Goal: Navigation & Orientation: Find specific page/section

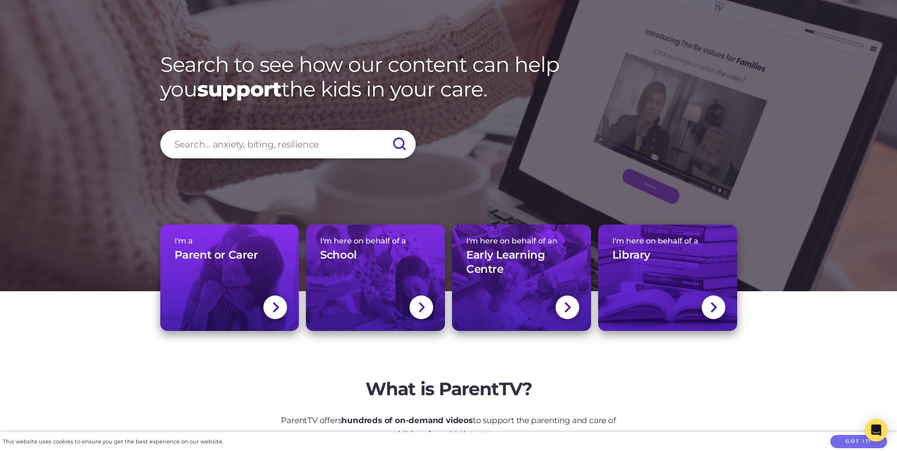
scroll to position [237, 0]
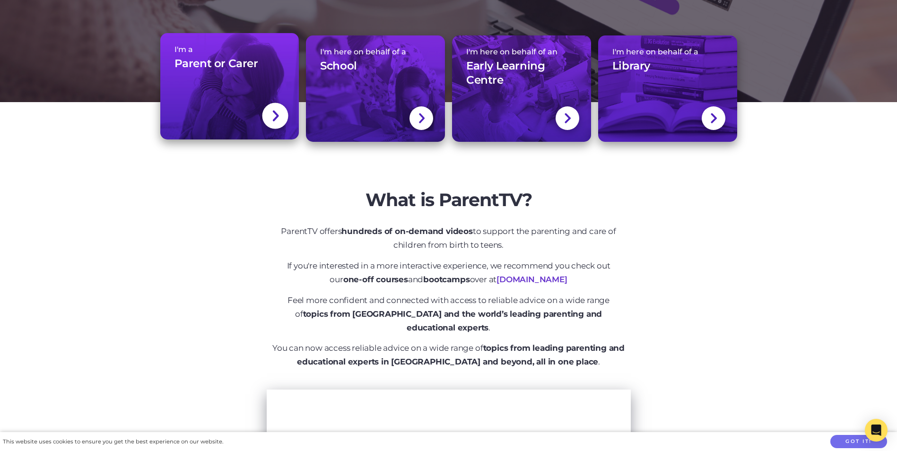
click at [222, 100] on link "I'm a Parent or Carer" at bounding box center [229, 86] width 139 height 106
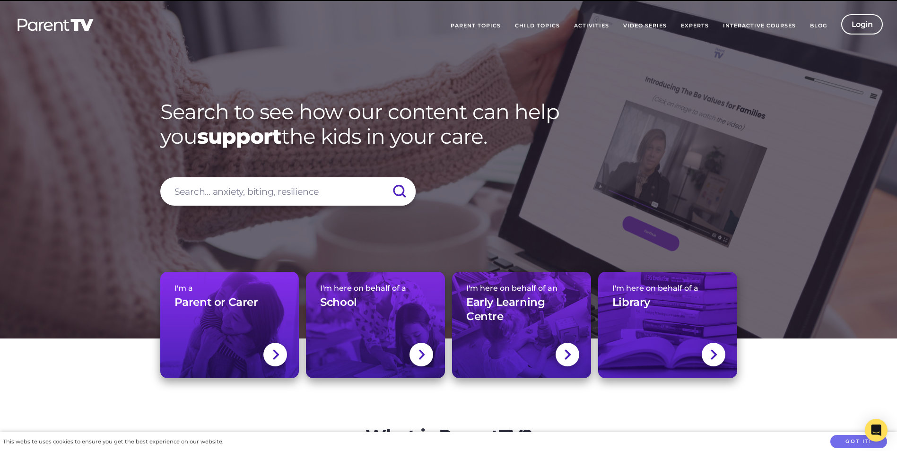
scroll to position [237, 0]
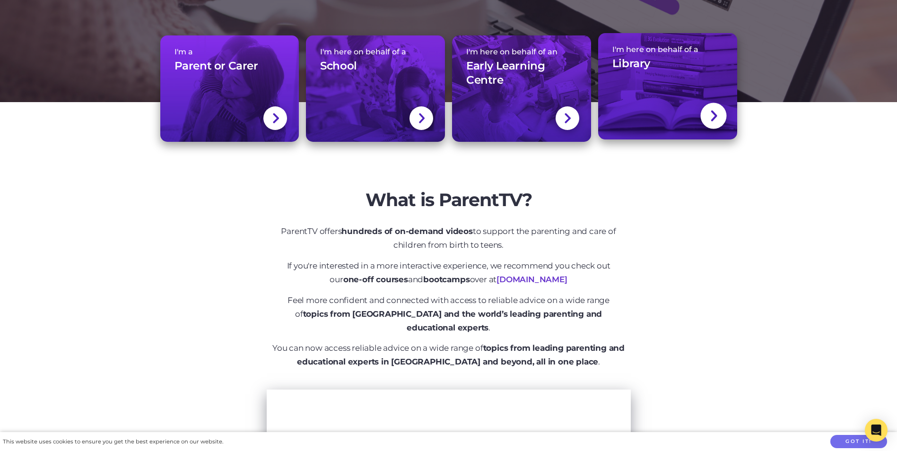
click at [657, 87] on link "I'm here on behalf of a Library" at bounding box center [667, 86] width 139 height 106
